Goal: Information Seeking & Learning: Find specific page/section

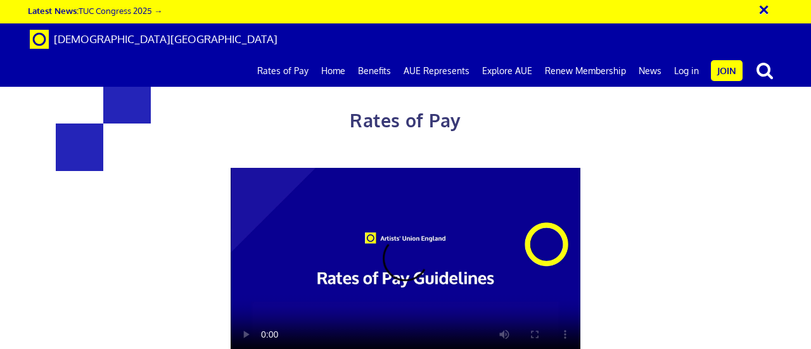
scroll to position [0, 3]
click at [749, 203] on div "Rates of Pay This page is designed to help artists and their employers to deter…" at bounding box center [405, 314] width 830 height 603
click at [683, 260] on div "Rates of Pay This page is designed to help artists and their employers to deter…" at bounding box center [405, 314] width 830 height 603
click at [312, 55] on link "Rates of Pay" at bounding box center [283, 71] width 64 height 32
